Goal: Check status: Check status

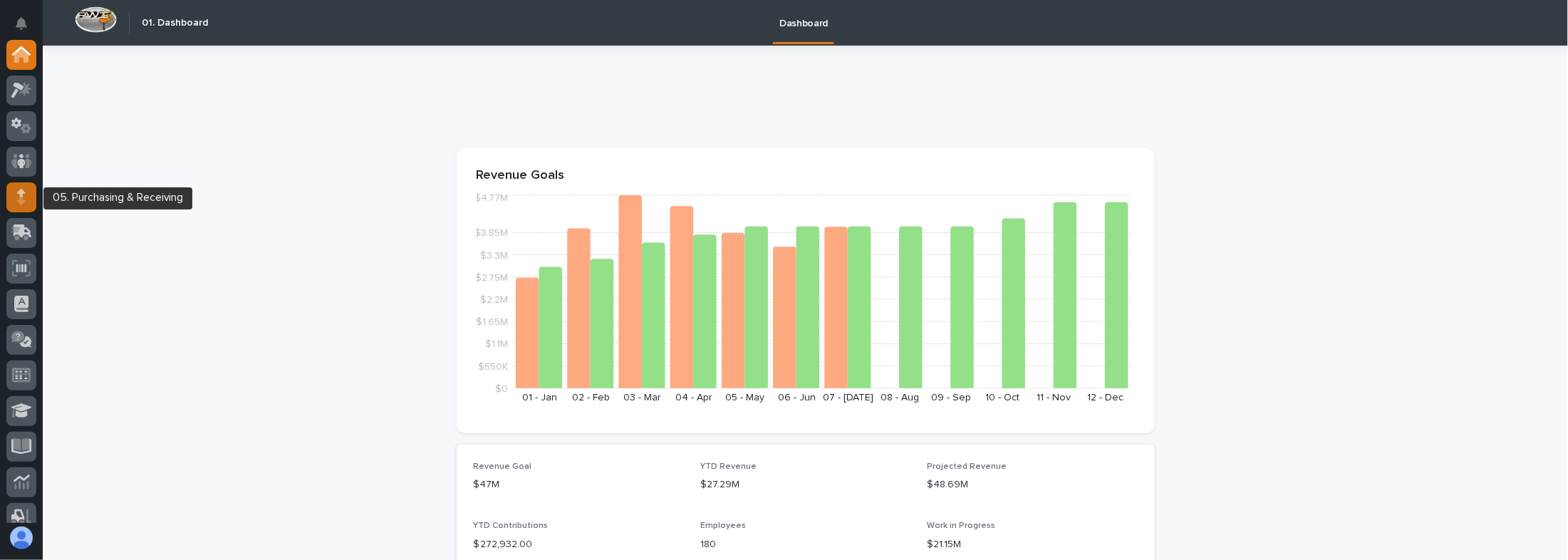
click at [21, 193] on icon at bounding box center [21, 192] width 9 height 8
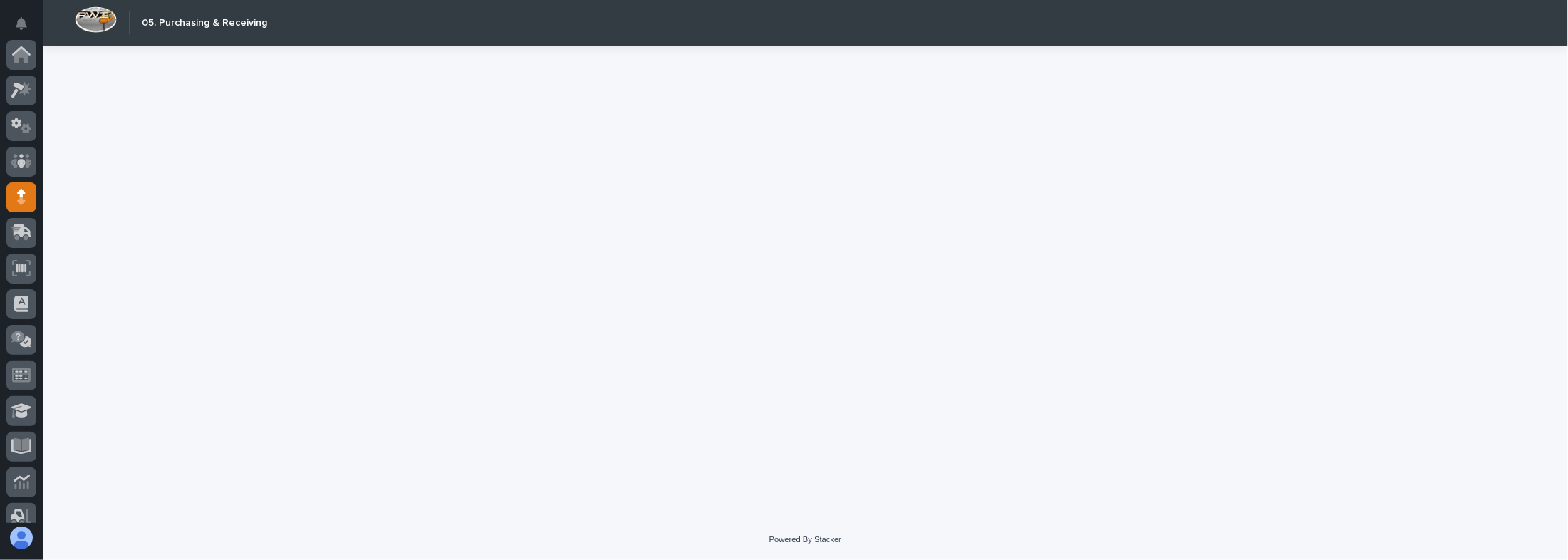
scroll to position [142, 0]
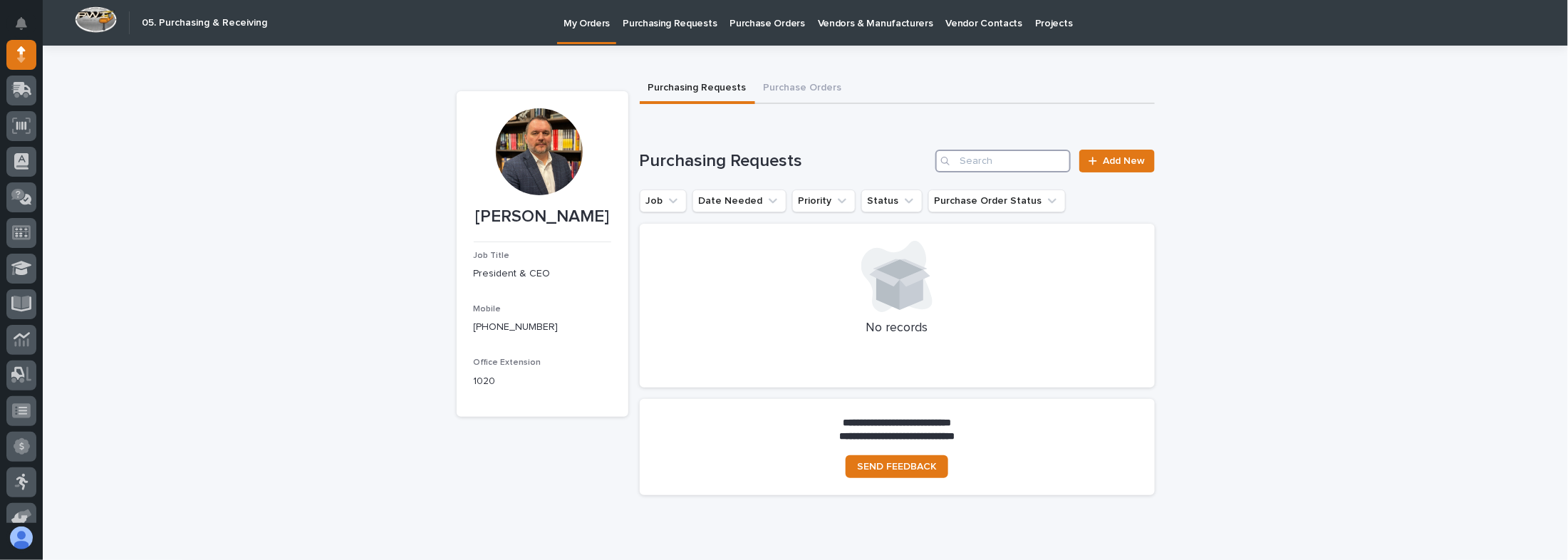
click at [987, 165] on input "Search" at bounding box center [1003, 160] width 136 height 23
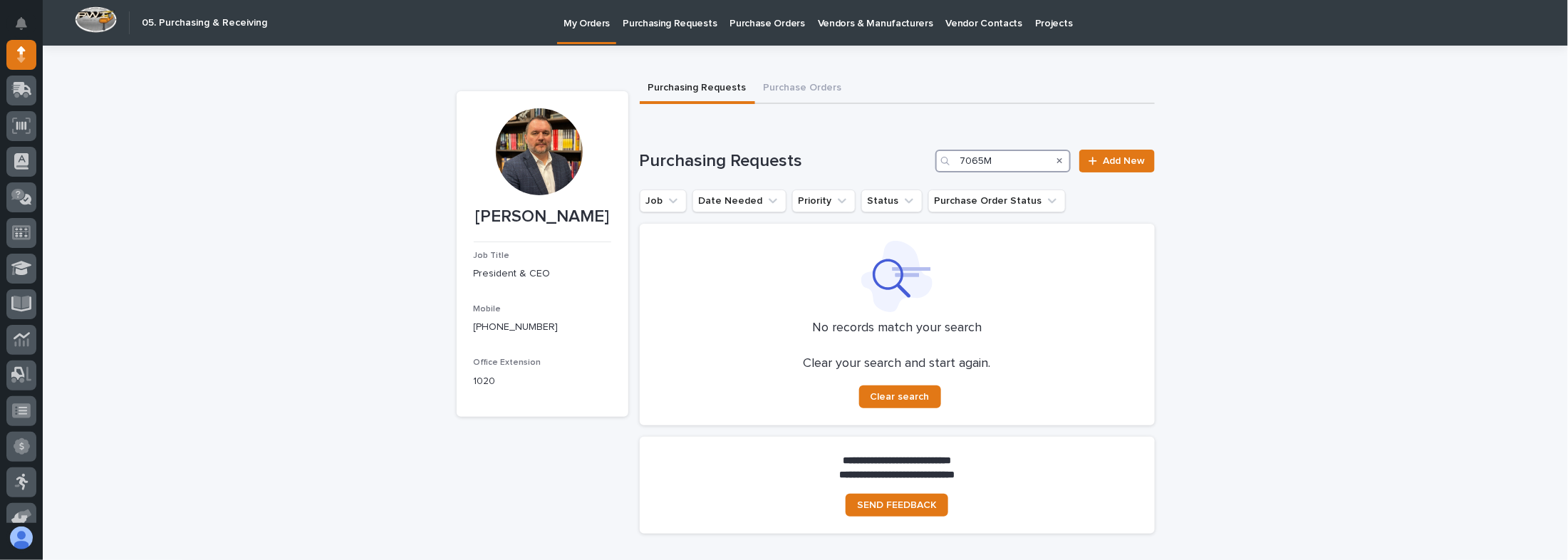
type input "7065MR"
click at [784, 90] on button "Purchase Orders" at bounding box center [803, 89] width 95 height 30
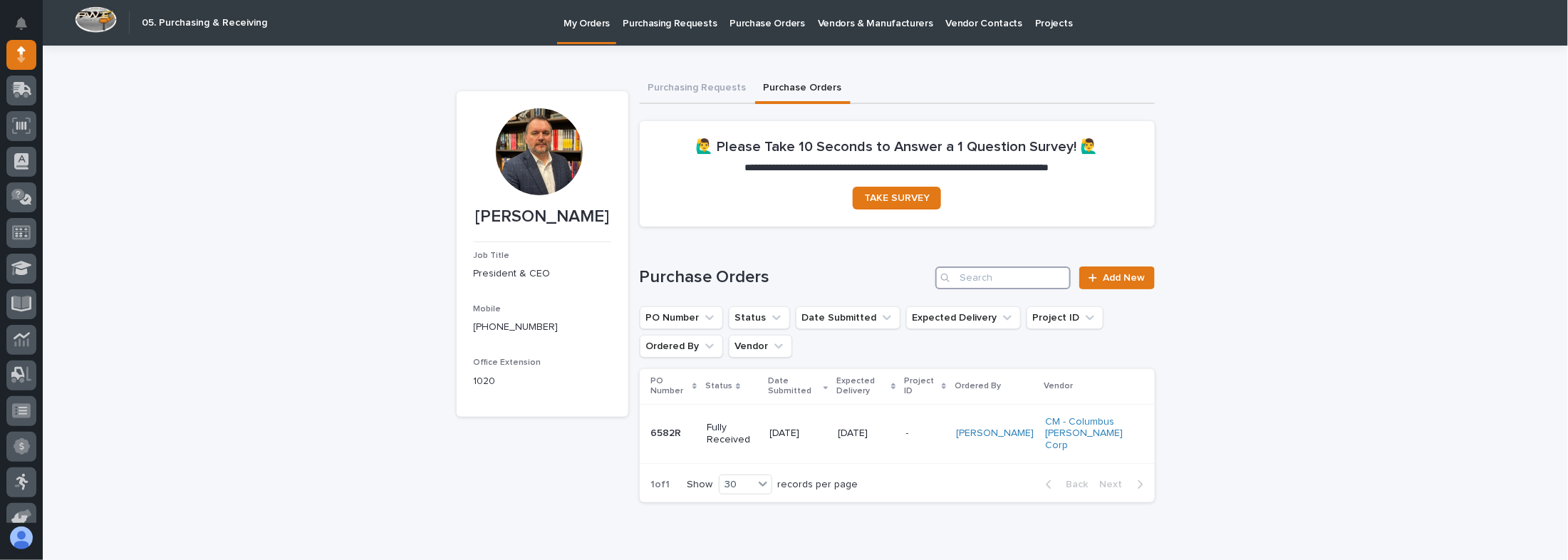
click at [961, 278] on input "Search" at bounding box center [1003, 278] width 136 height 23
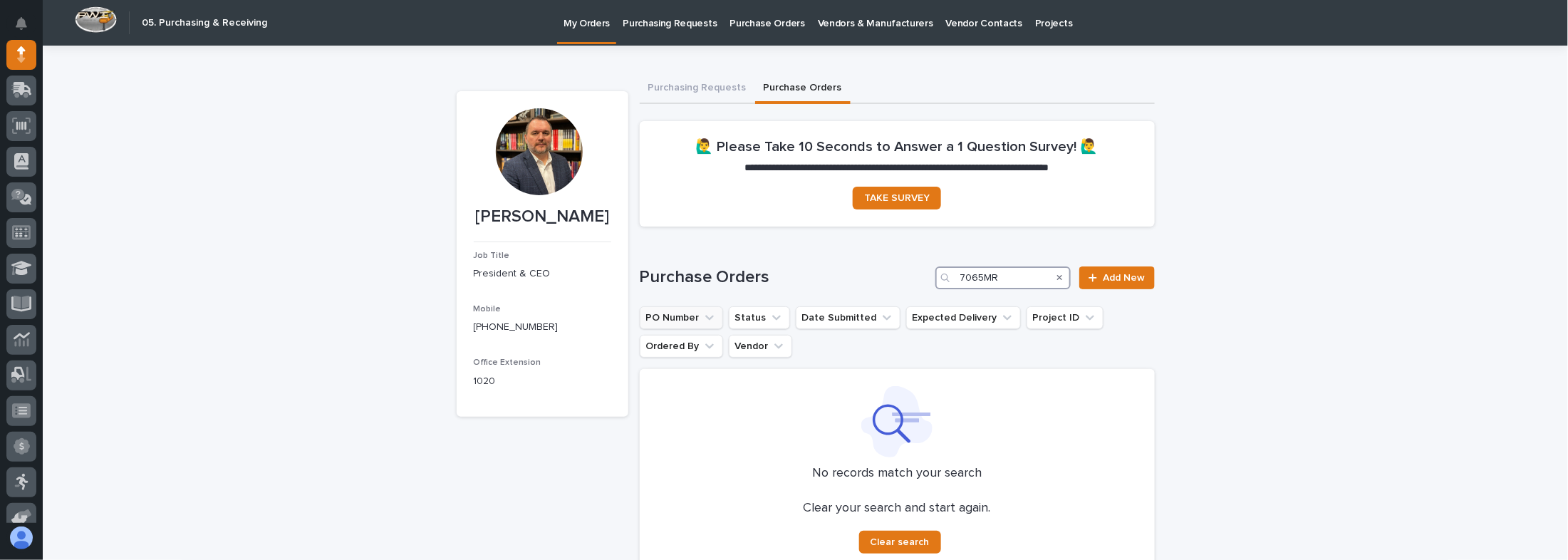
type input "7065MR"
click at [687, 318] on button "PO Number" at bounding box center [681, 317] width 84 height 23
click at [699, 381] on input at bounding box center [737, 382] width 181 height 23
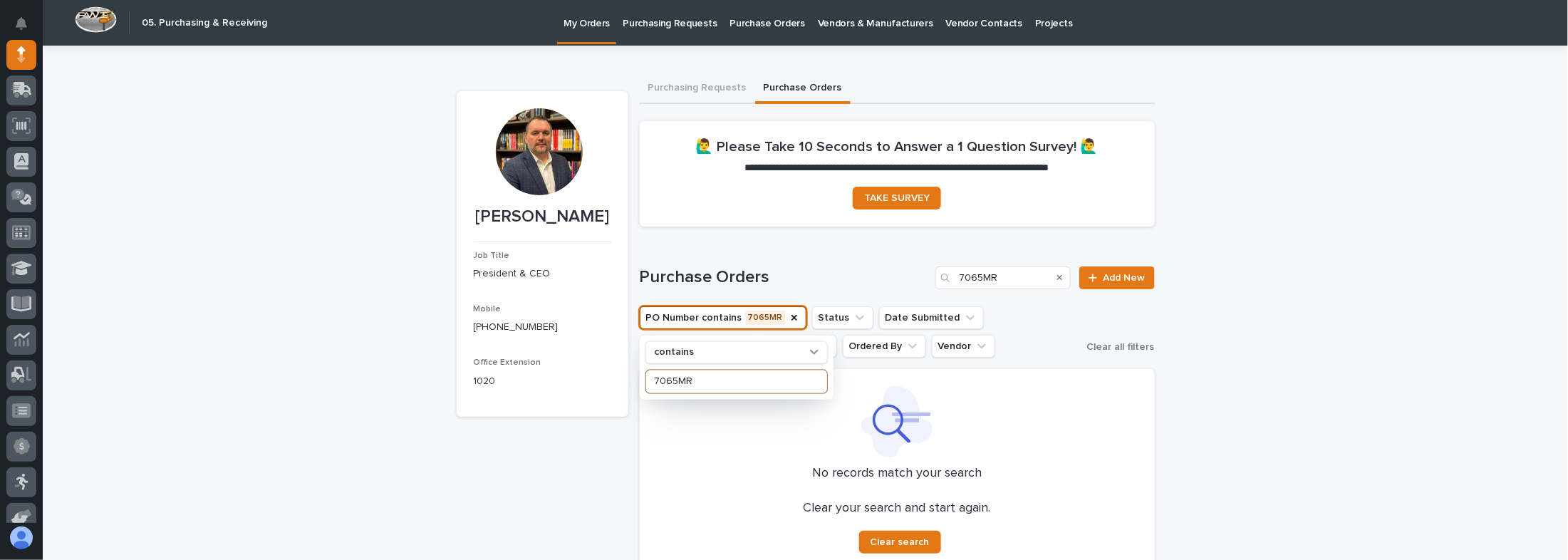
type input "7065MR"
click at [901, 356] on button "Ordered By" at bounding box center [885, 346] width 84 height 23
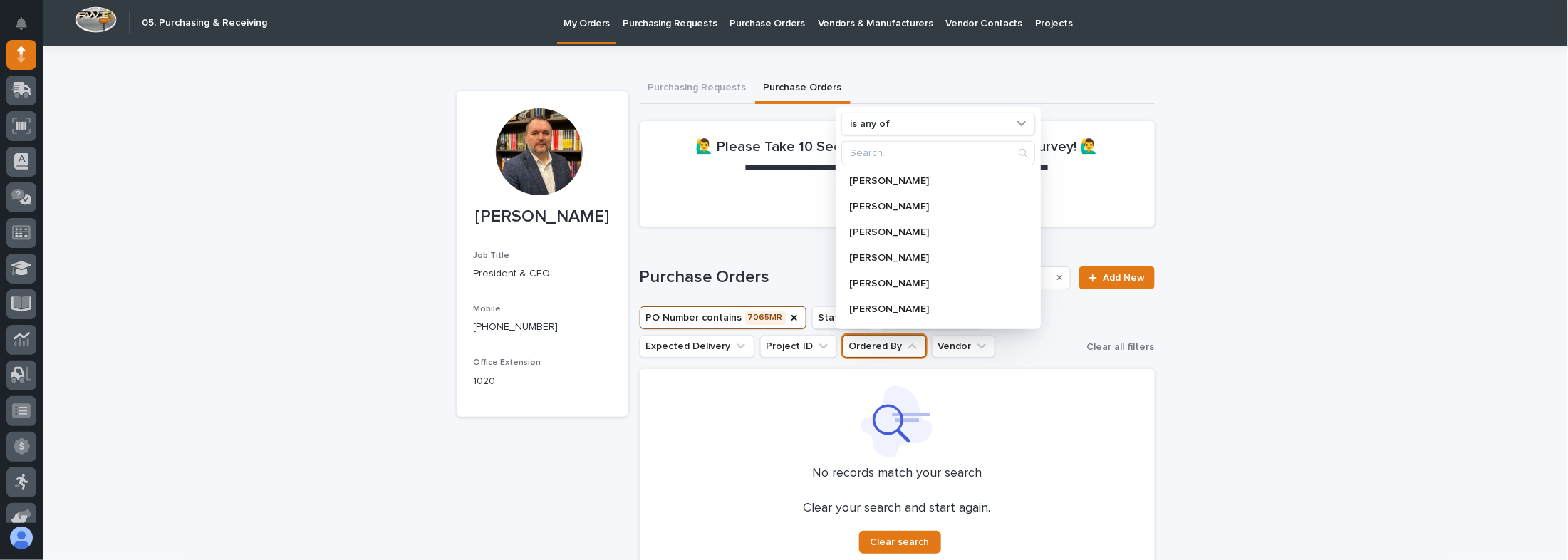
click at [958, 358] on ul "PO Number contains 7065MR Status Date Submitted Expected Delivery Project ID Or…" at bounding box center [860, 332] width 448 height 57
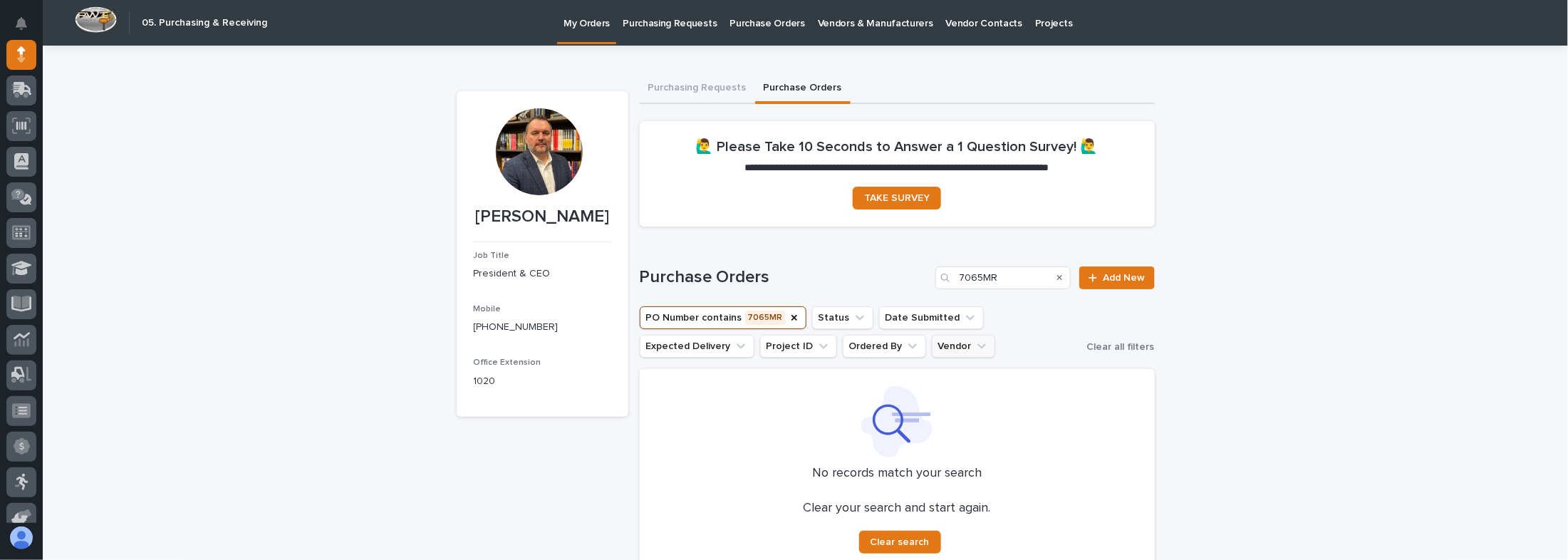
click at [958, 351] on button "Vendor" at bounding box center [963, 346] width 63 height 23
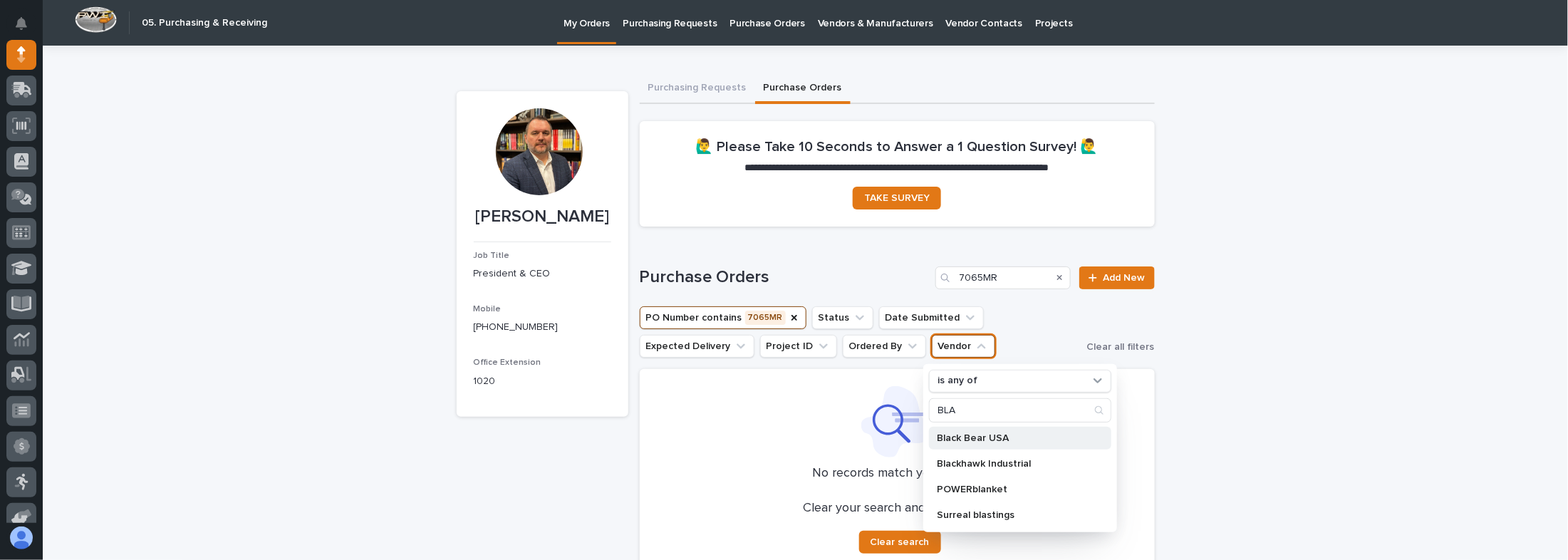
type input "BLA"
click at [992, 436] on p "Black Bear USA" at bounding box center [1013, 438] width 151 height 10
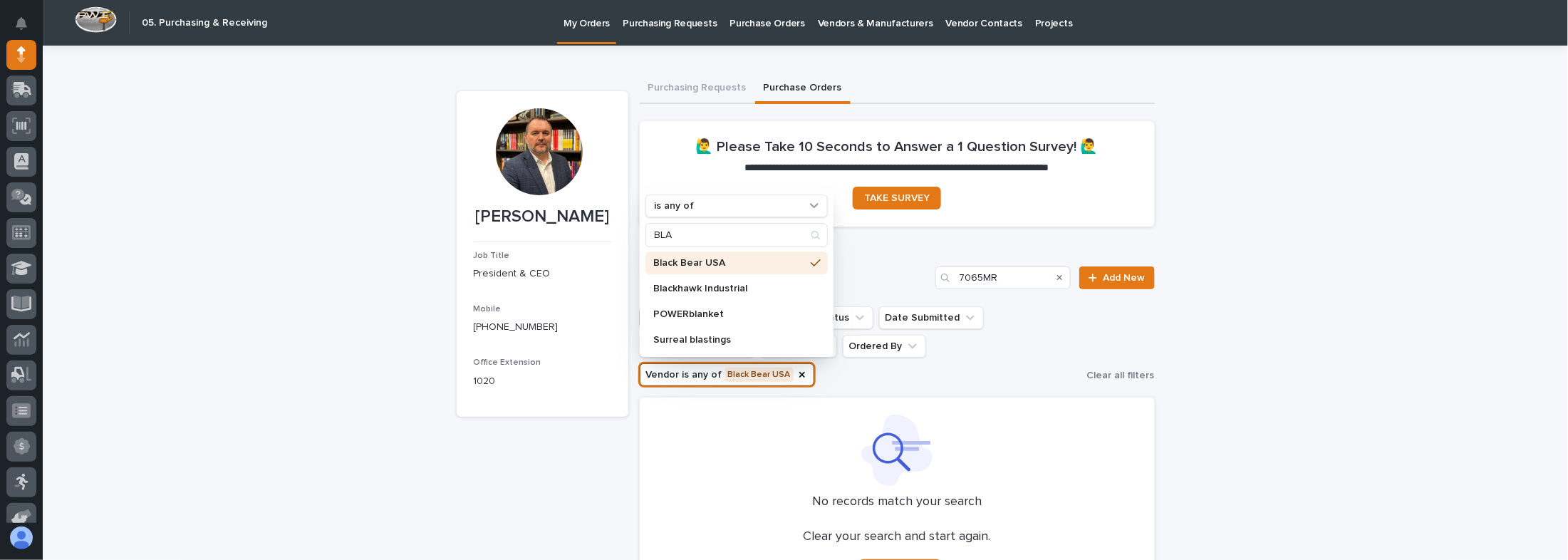
click at [957, 388] on ul "PO Number contains 7065MR Status Date Submitted Expected Delivery Project ID Or…" at bounding box center [860, 346] width 448 height 85
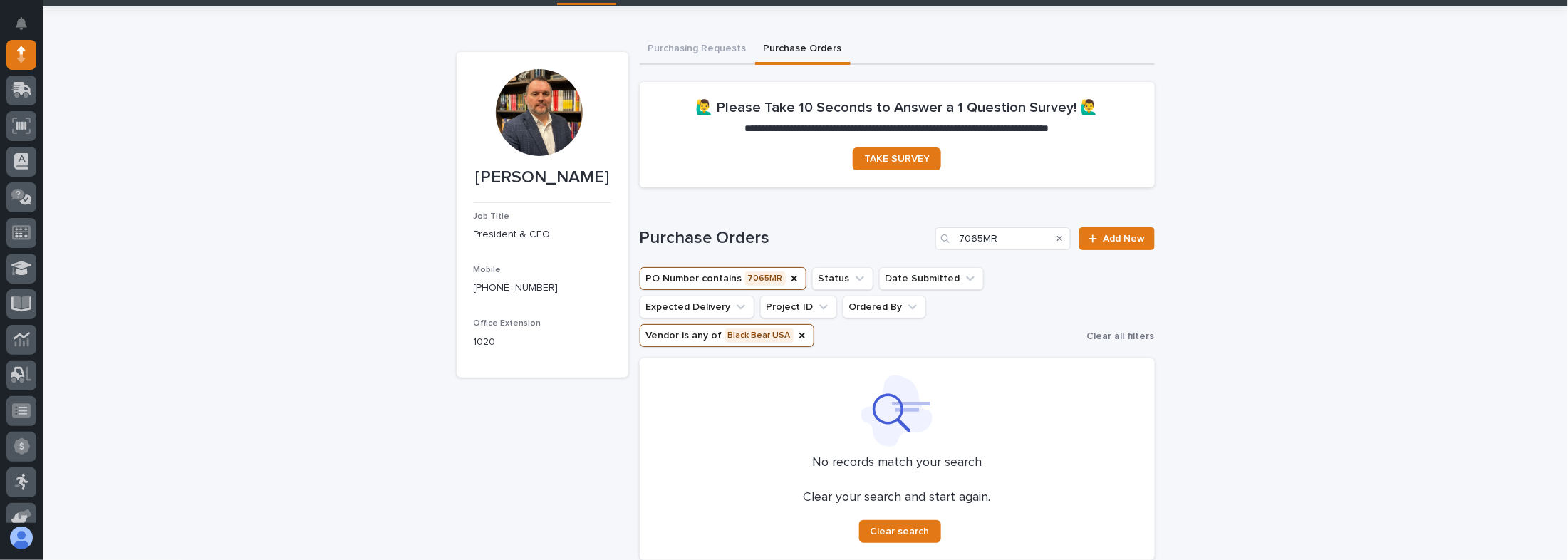
scroll to position [57, 0]
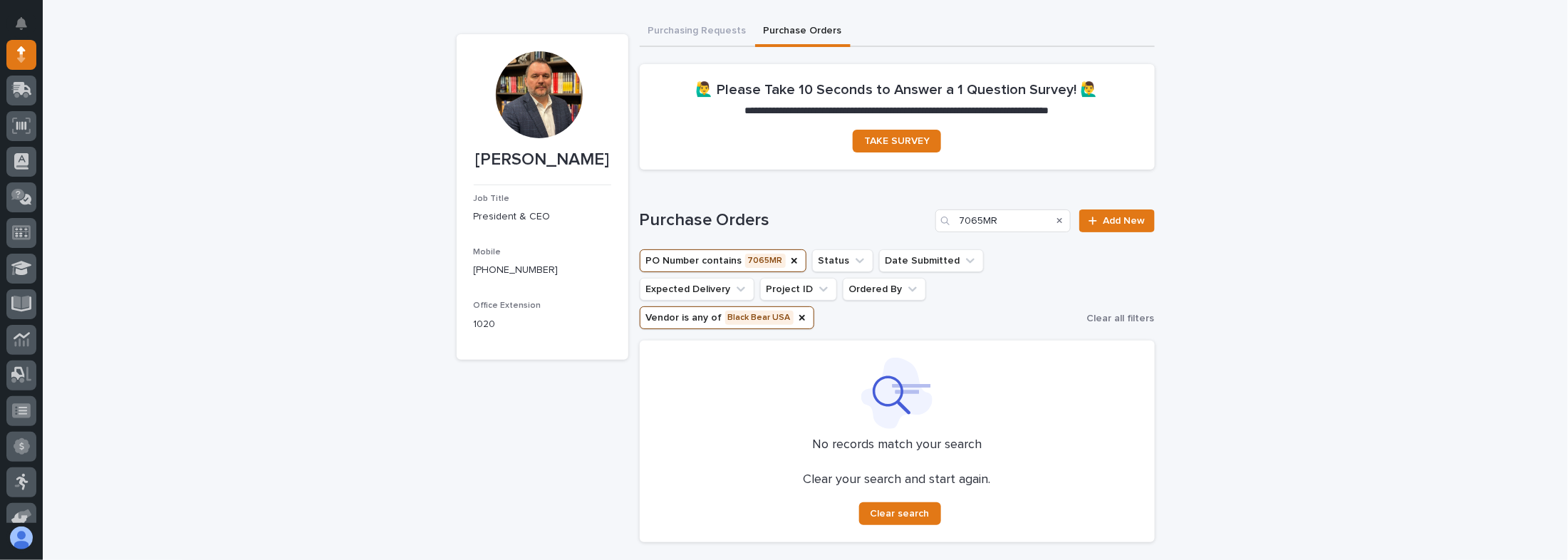
click at [787, 269] on button "PO Number contains 7065MR" at bounding box center [723, 260] width 167 height 23
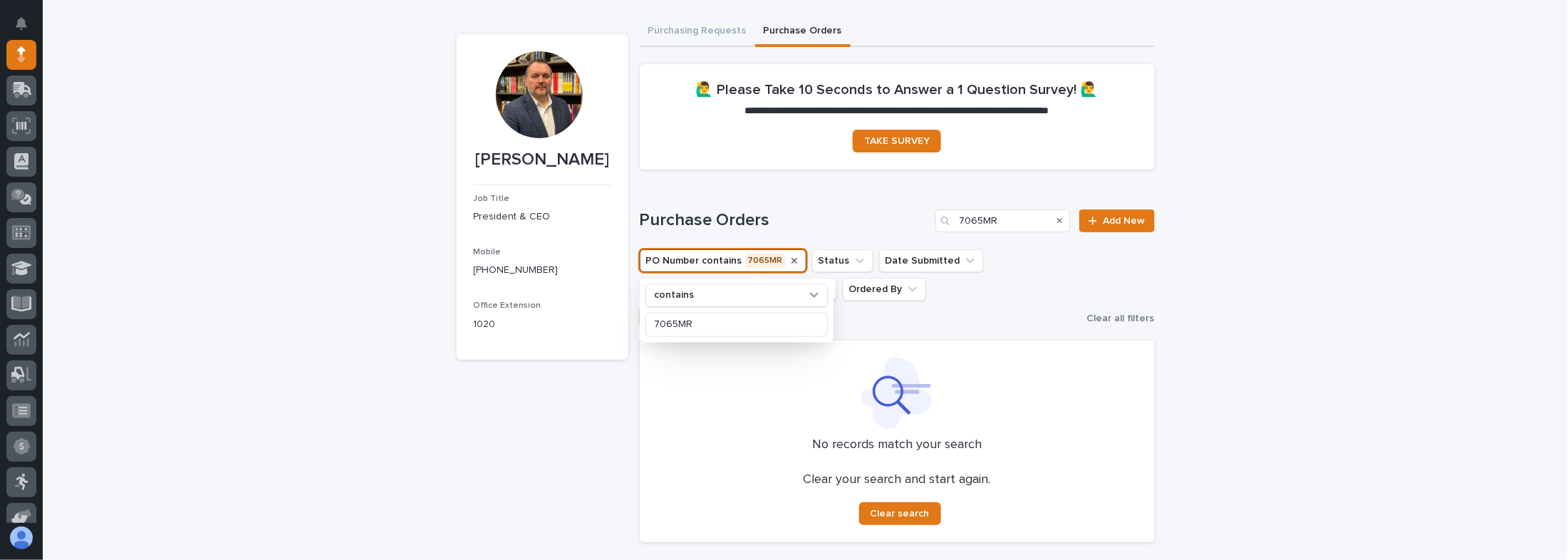
click at [791, 261] on icon "PO Number" at bounding box center [794, 261] width 6 height 6
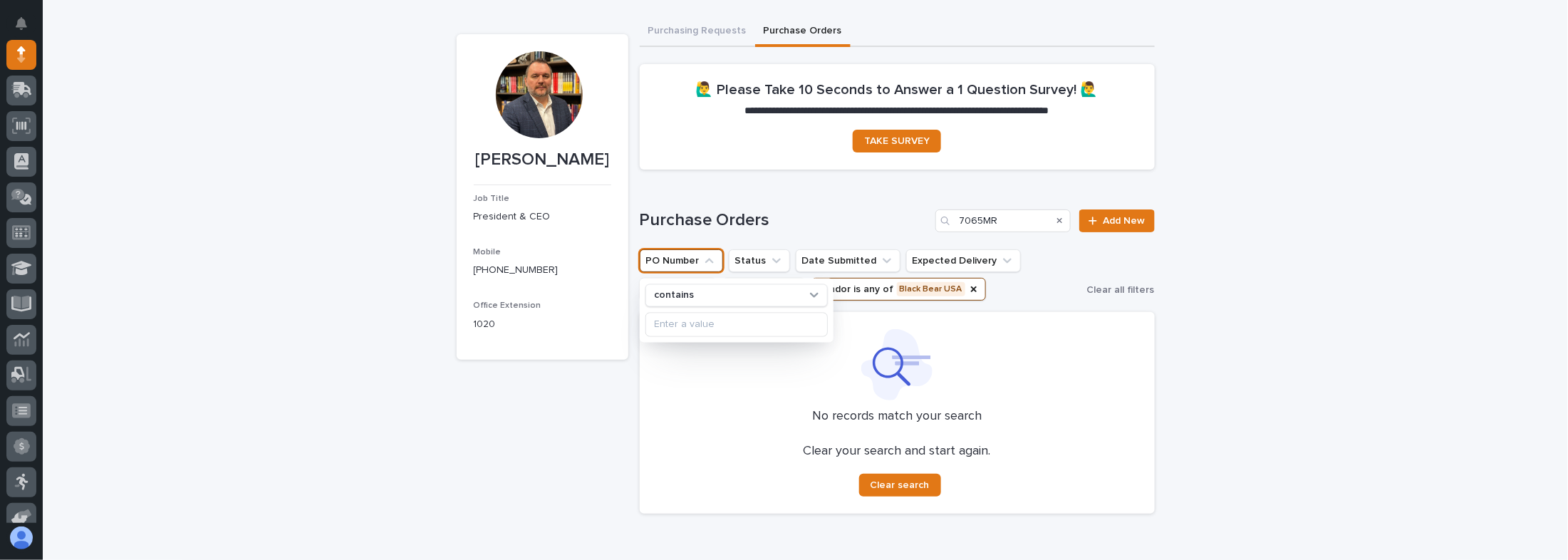
click at [965, 305] on div "Purchase Orders 7065MR Add New PO Number contains Status Date Submitted Expecte…" at bounding box center [897, 361] width 515 height 304
click at [967, 293] on button "Vendor is any of Black Bear USA" at bounding box center [899, 289] width 175 height 23
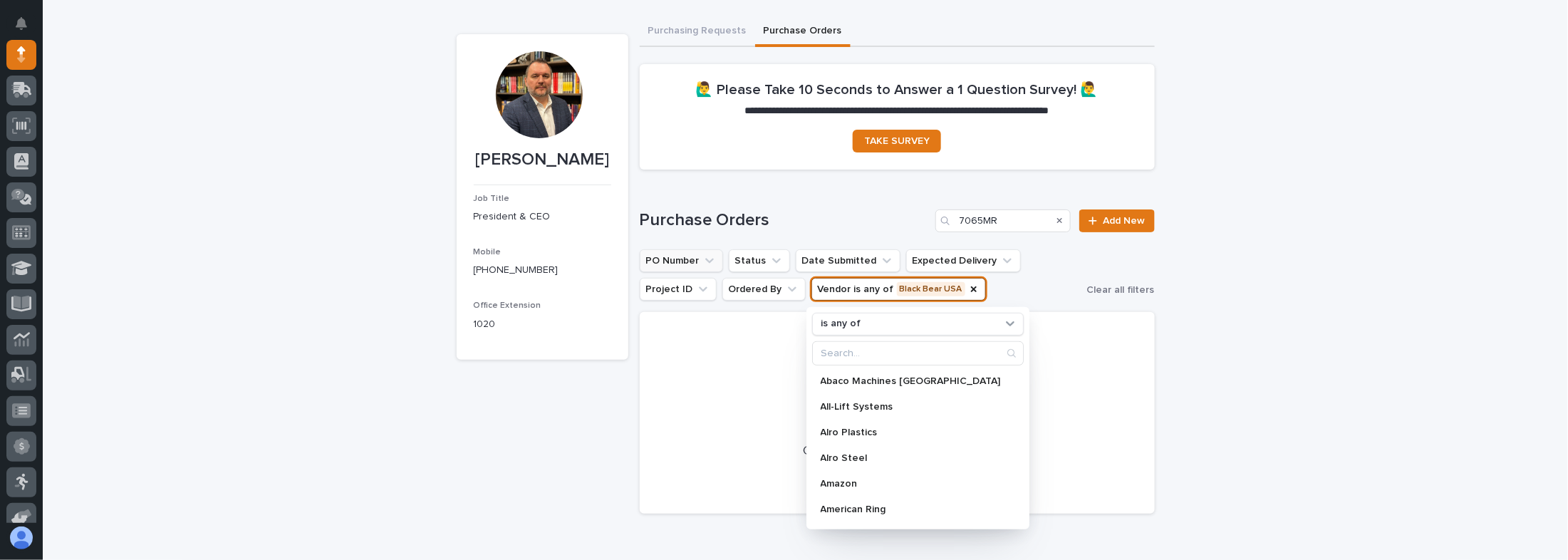
click at [722, 337] on div at bounding box center [898, 365] width 481 height 72
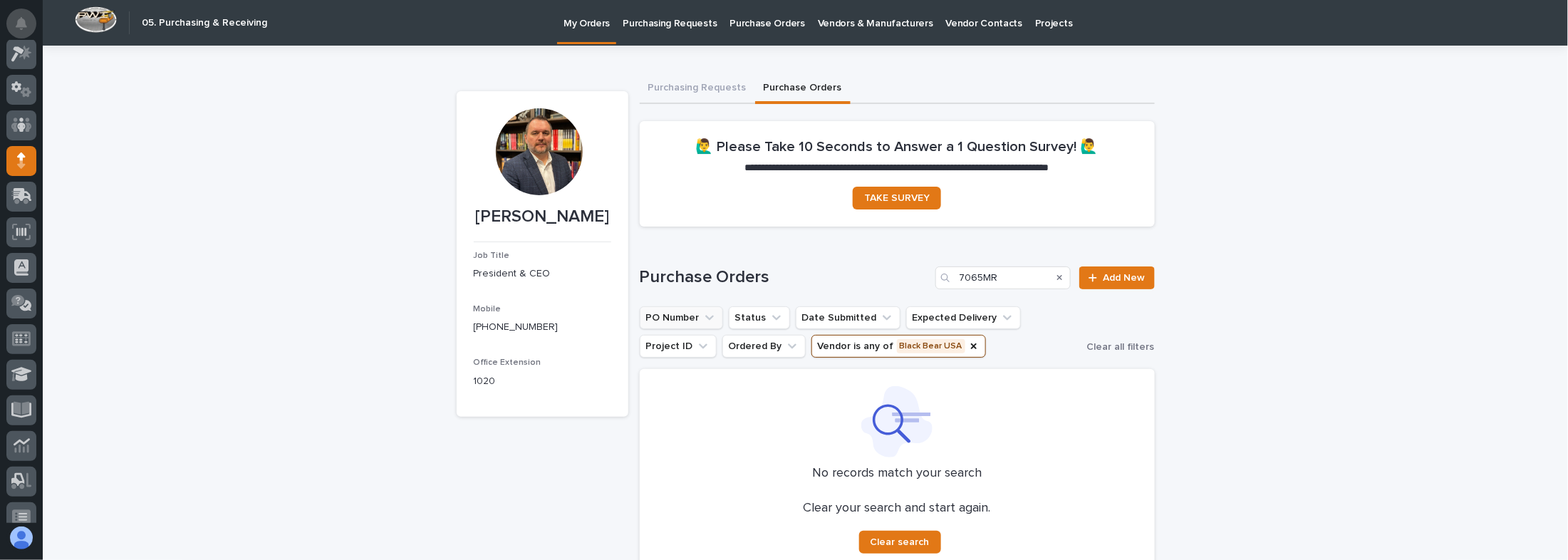
scroll to position [0, 0]
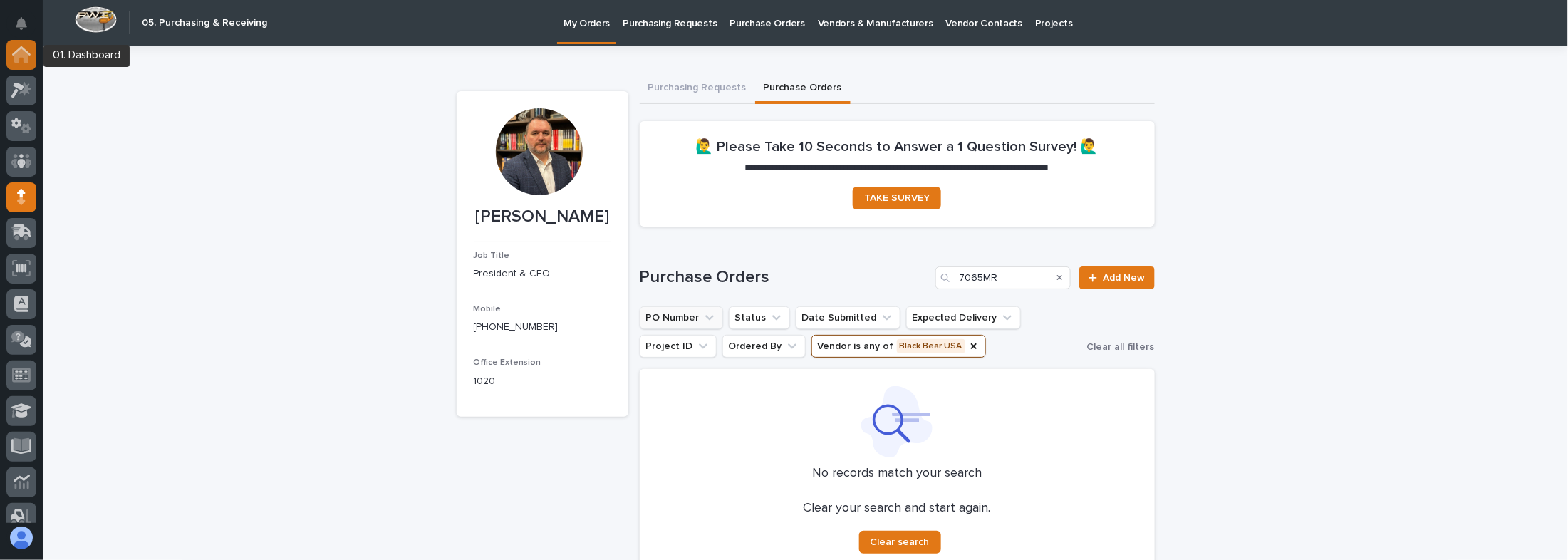
click at [20, 52] on icon at bounding box center [21, 55] width 14 height 14
